Goal: Register for event/course

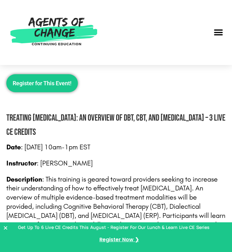
scroll to position [688, 0]
